Goal: Find contact information: Find contact information

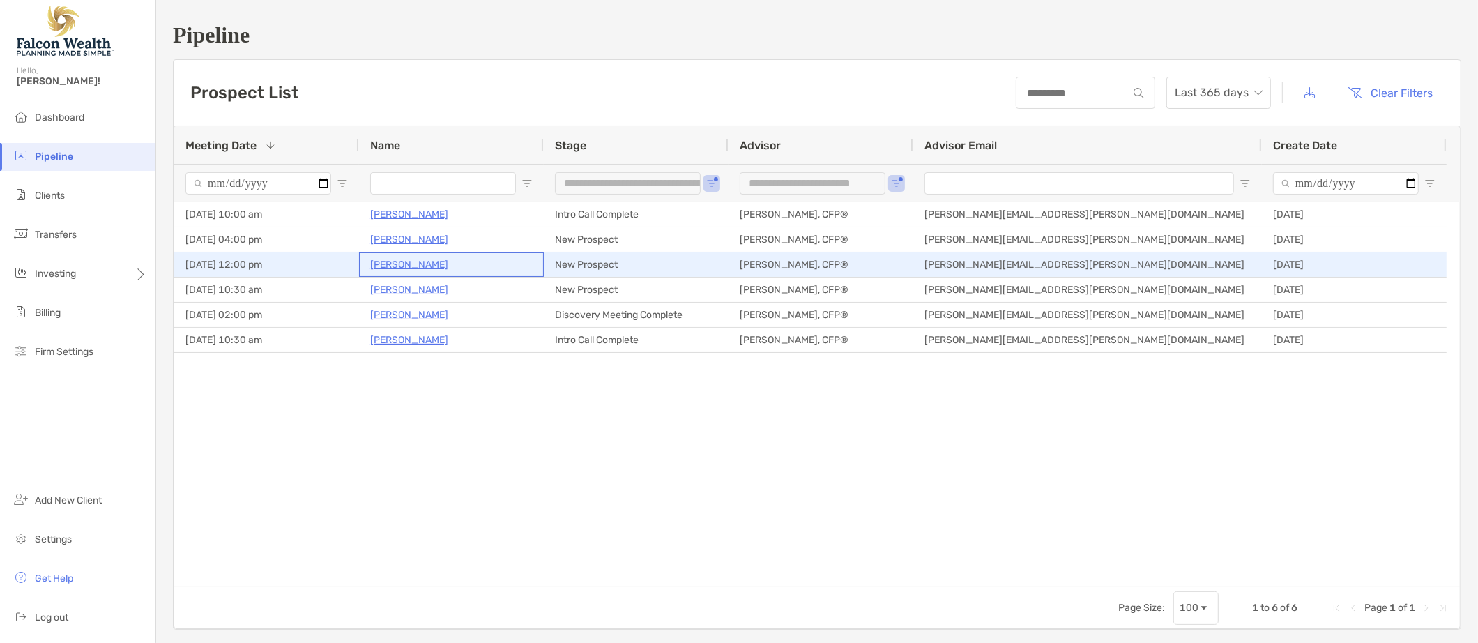
click at [410, 256] on p "[PERSON_NAME]" at bounding box center [409, 264] width 78 height 17
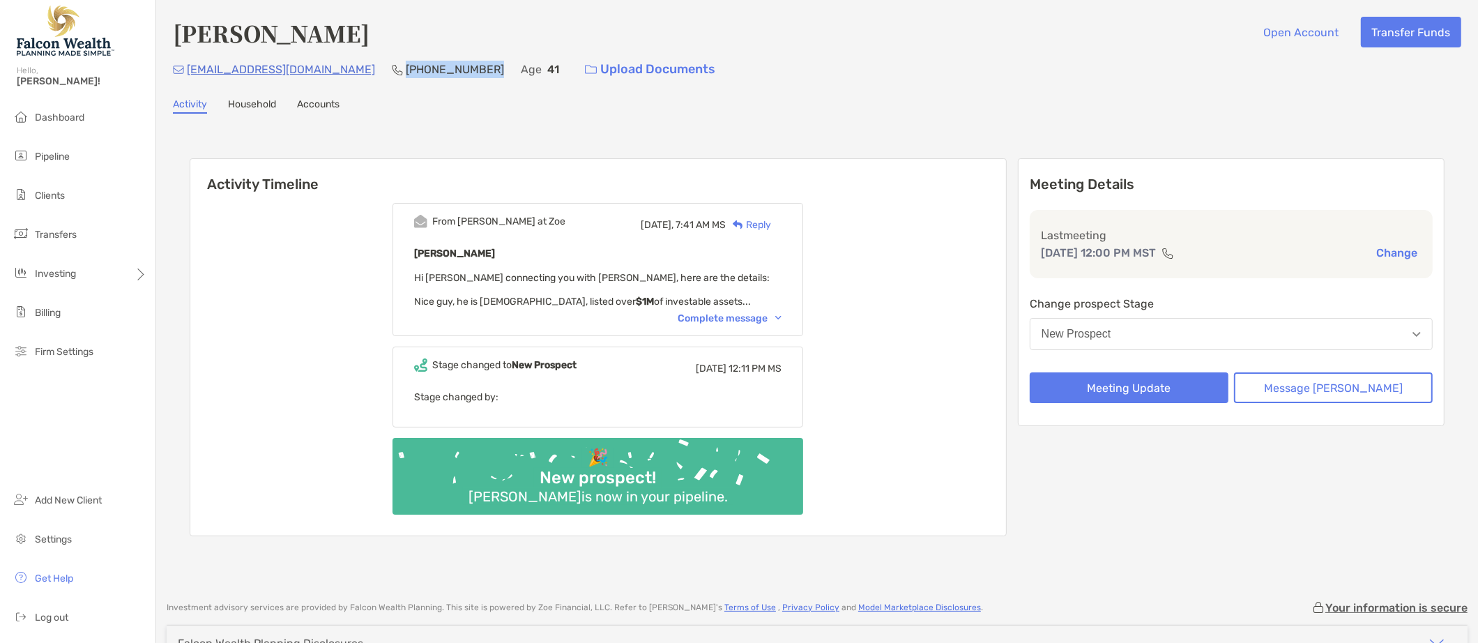
drag, startPoint x: 360, startPoint y: 67, endPoint x: 446, endPoint y: 68, distance: 85.8
click at [446, 68] on div "zandmcalendar@gmail.com (419) 388-0519 Age 41 Upload Documents" at bounding box center [817, 69] width 1288 height 30
copy p "[PHONE_NUMBER]"
click at [1304, 543] on div "Activity Timeline From Paul at Zoe Today, 7:41 AM MS Reply Zach Mckee Hi Matt c…" at bounding box center [817, 348] width 1255 height 409
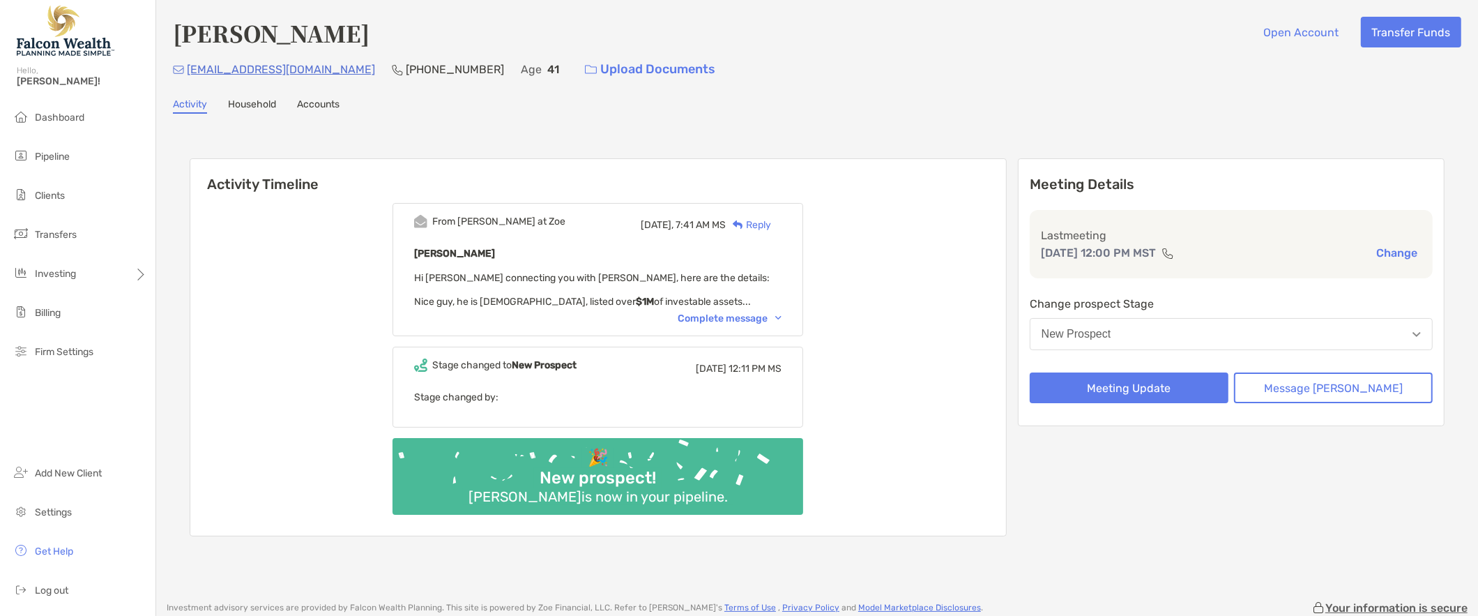
click at [1213, 558] on div "Activity Timeline From Paul at Zoe Today, 7:41 AM MS Reply Zach Mckee Hi Matt c…" at bounding box center [817, 349] width 1288 height 443
click at [266, 439] on div "From Paul at Zoe Today, 7:41 AM MS Reply Zach Mckee Hi Matt connecting you with…" at bounding box center [598, 363] width 816 height 343
click at [337, 251] on div "From Paul at Zoe Today, 7:41 AM MS Reply Zach Mckee Hi Matt connecting you with…" at bounding box center [598, 363] width 816 height 343
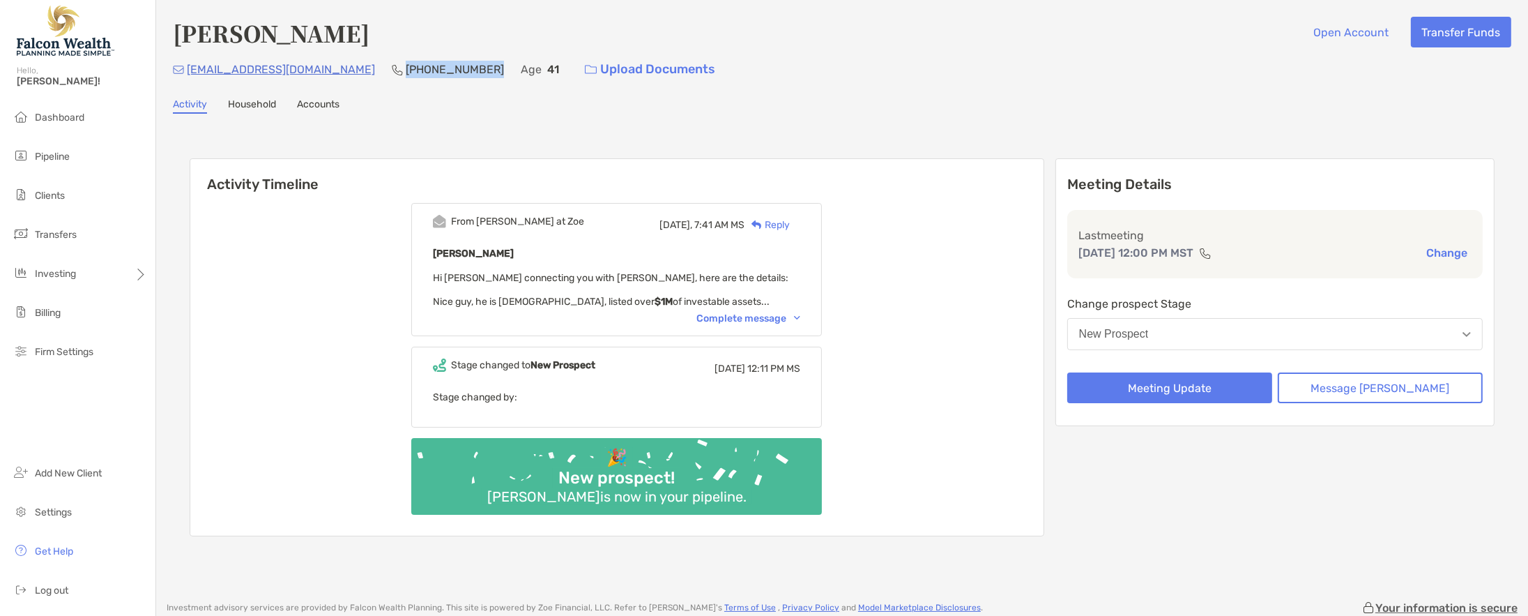
drag, startPoint x: 360, startPoint y: 66, endPoint x: 439, endPoint y: 68, distance: 78.8
click at [439, 68] on div "zandmcalendar@gmail.com (419) 388-0519 Age 41 Upload Documents" at bounding box center [842, 69] width 1339 height 30
copy p "[PHONE_NUMBER]"
